Goal: Task Accomplishment & Management: Use online tool/utility

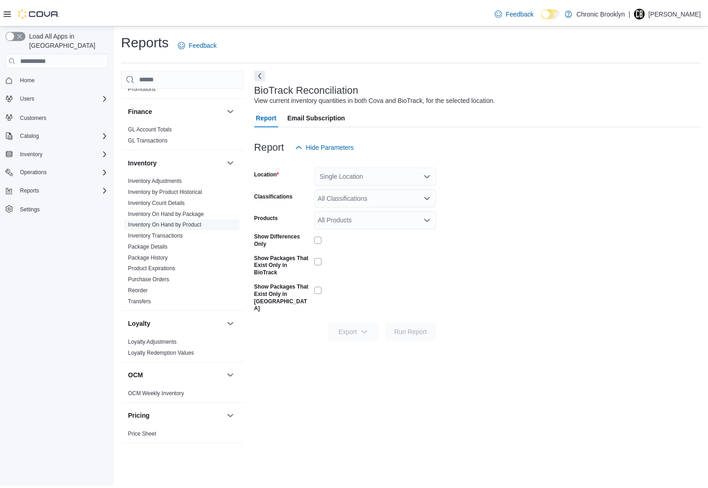
scroll to position [326, 0]
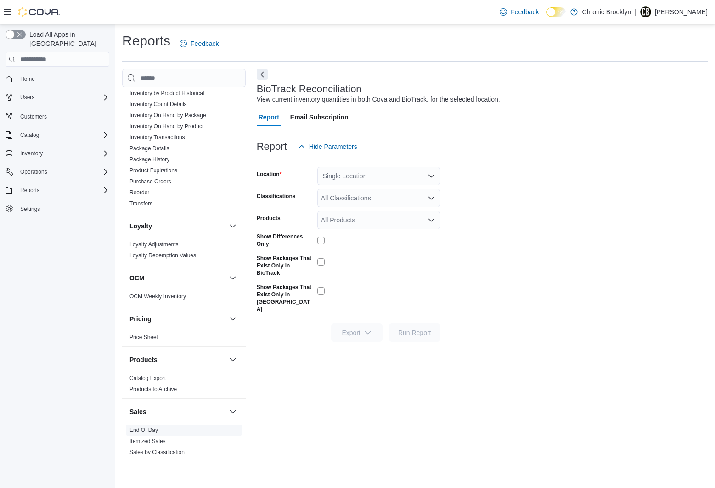
click at [144, 428] on link "End Of Day" at bounding box center [144, 430] width 28 height 6
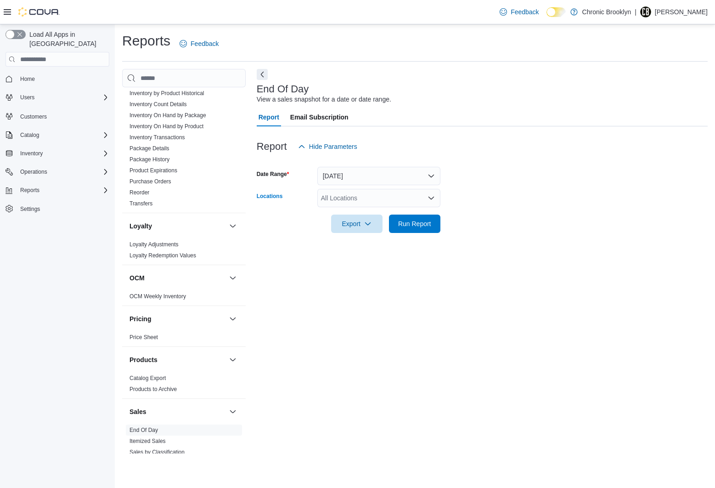
click at [388, 197] on div "All Locations" at bounding box center [378, 198] width 123 height 18
click at [365, 231] on span "[STREET_ADDRESS]" at bounding box center [368, 226] width 63 height 9
drag, startPoint x: 504, startPoint y: 208, endPoint x: 427, endPoint y: 227, distance: 78.7
click at [488, 215] on div at bounding box center [482, 210] width 451 height 7
click at [420, 224] on span "Run Report" at bounding box center [414, 223] width 33 height 9
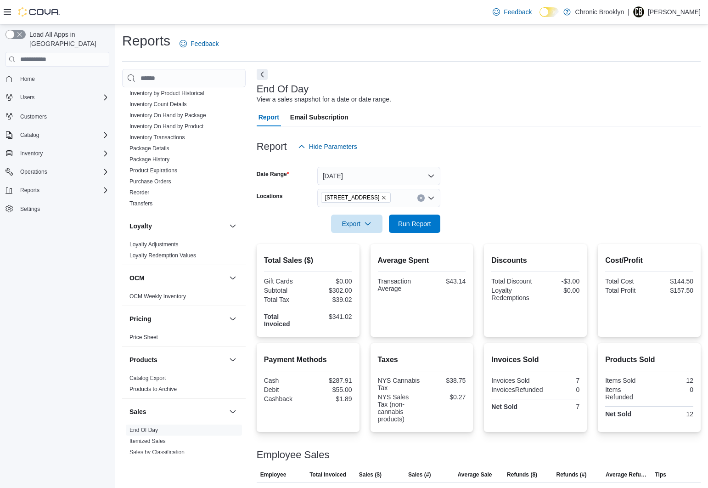
scroll to position [9, 0]
